Goal: Information Seeking & Learning: Learn about a topic

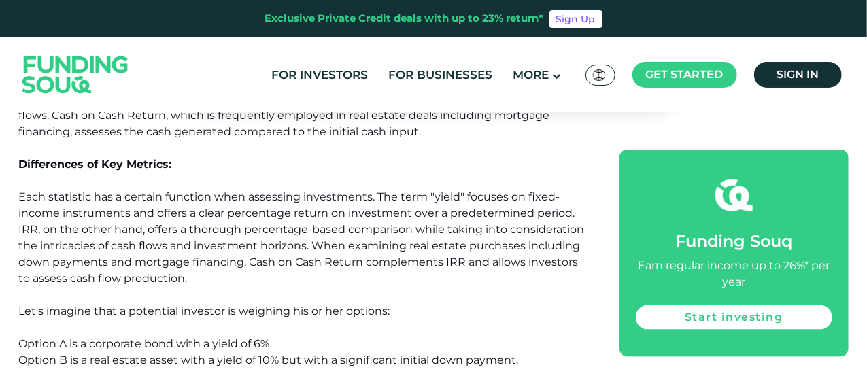
scroll to position [794, 0]
click at [352, 226] on span "Each statistic has a certain function when assessing investments. The term "yie…" at bounding box center [302, 238] width 566 height 95
click at [295, 235] on span "Each statistic has a certain function when assessing investments. The term "yie…" at bounding box center [302, 238] width 566 height 95
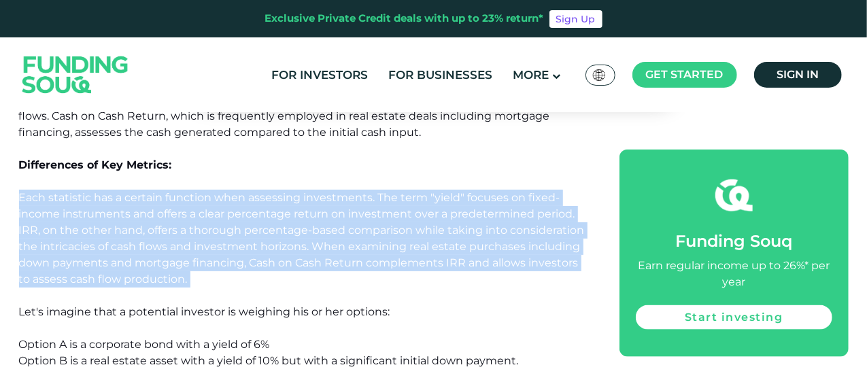
click at [295, 235] on span "Each statistic has a certain function when assessing investments. The term "yie…" at bounding box center [302, 238] width 566 height 95
click at [233, 218] on span "Each statistic has a certain function when assessing investments. The term "yie…" at bounding box center [302, 238] width 566 height 95
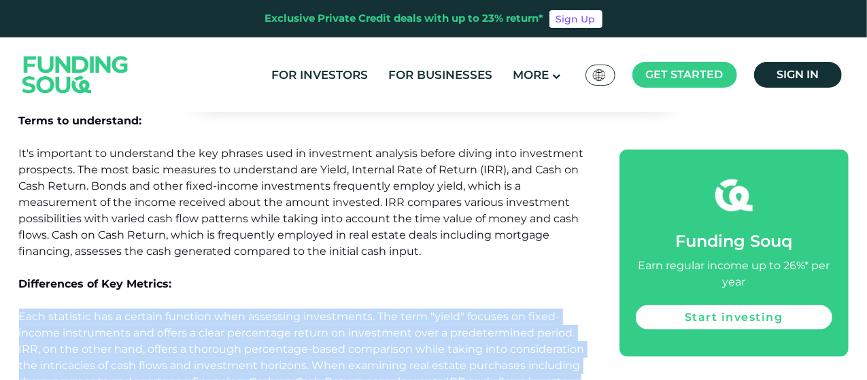
scroll to position [675, 0]
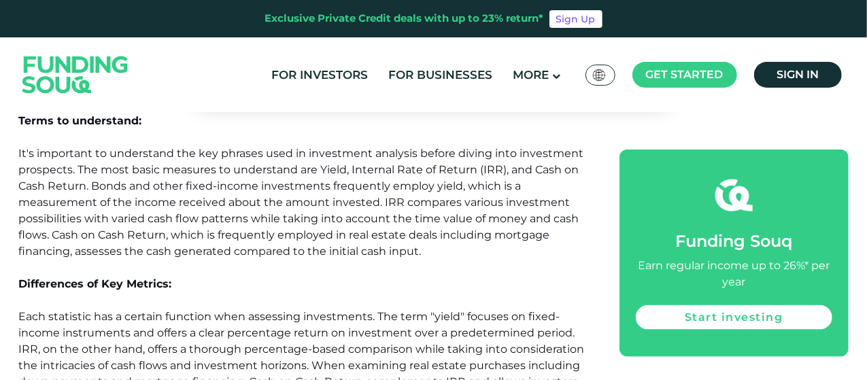
click at [413, 161] on p "It's important to understand the key phrases used in investment analysis before…" at bounding box center [304, 203] width 571 height 114
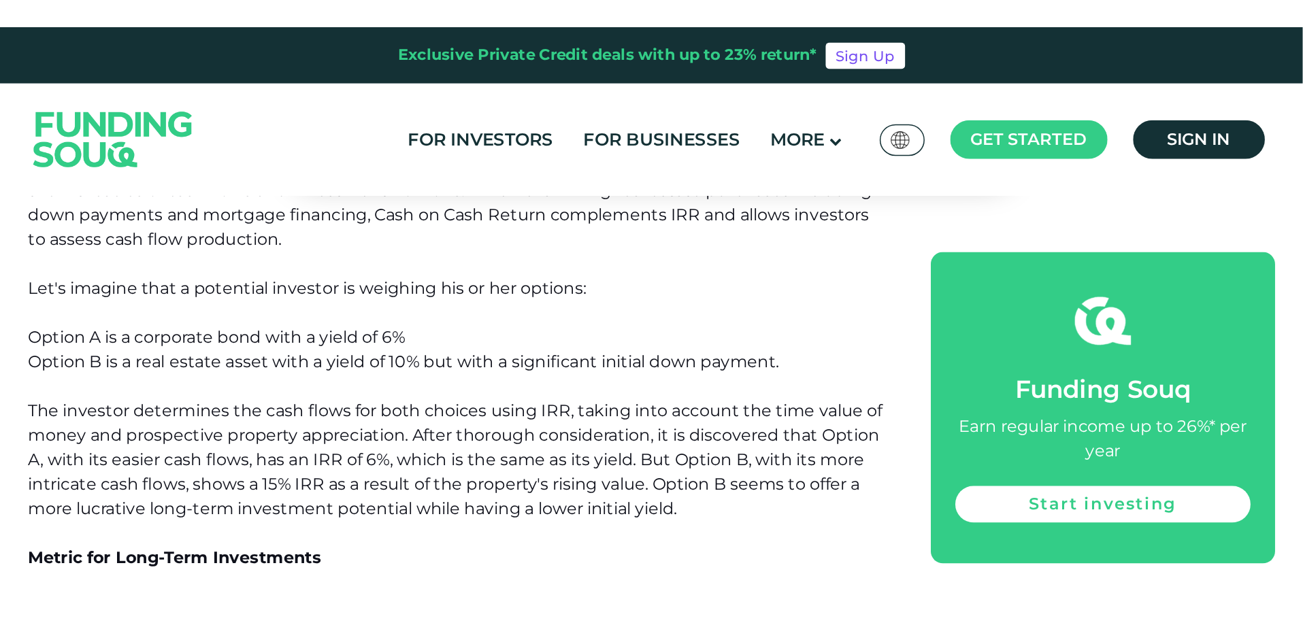
scroll to position [933, 0]
